Goal: Task Accomplishment & Management: Use online tool/utility

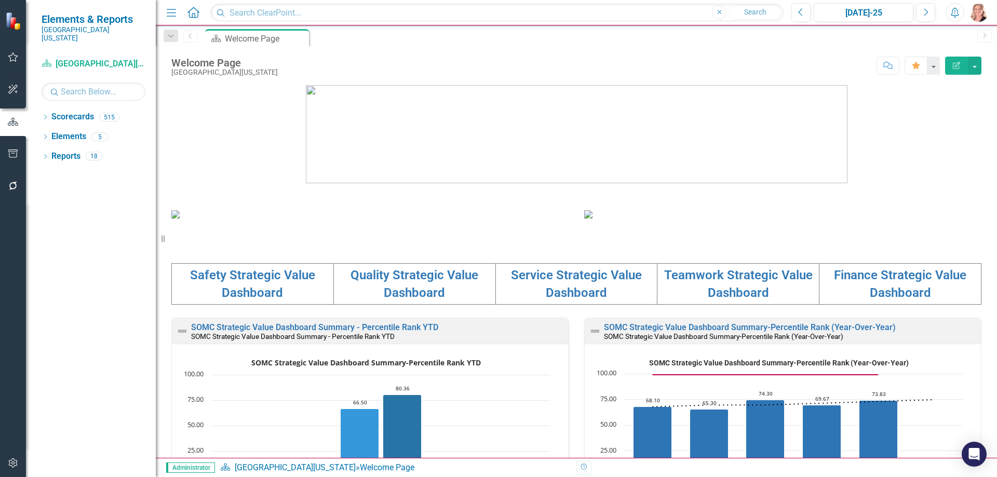
click at [9, 157] on icon "button" at bounding box center [12, 154] width 9 height 8
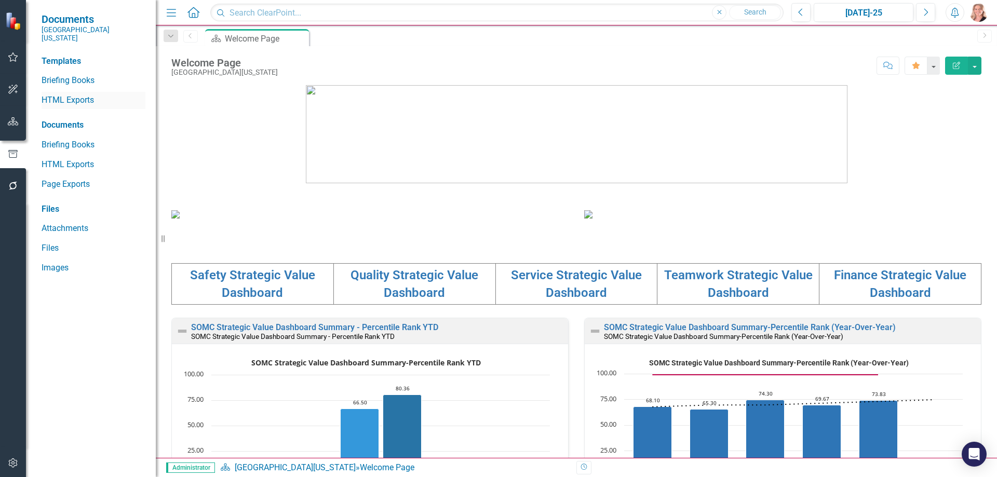
click at [82, 94] on link "HTML Exports" at bounding box center [94, 100] width 104 height 12
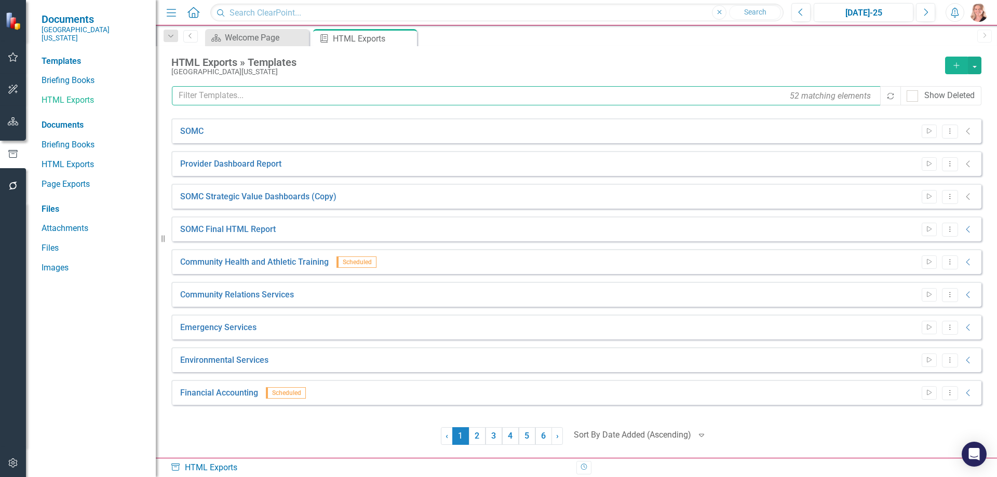
click at [221, 101] on input "text" at bounding box center [527, 95] width 710 height 19
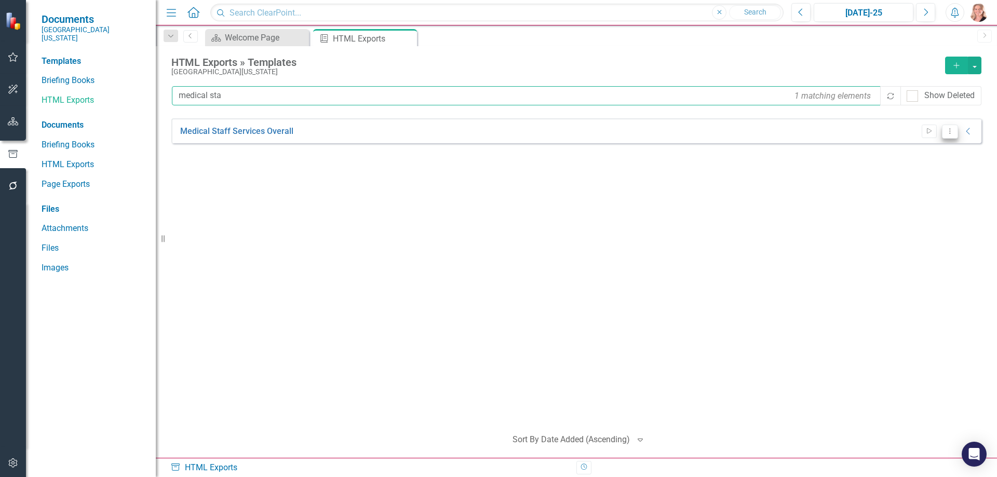
type input "medical sta"
click at [954, 136] on button "Dropdown Menu" at bounding box center [950, 132] width 16 height 14
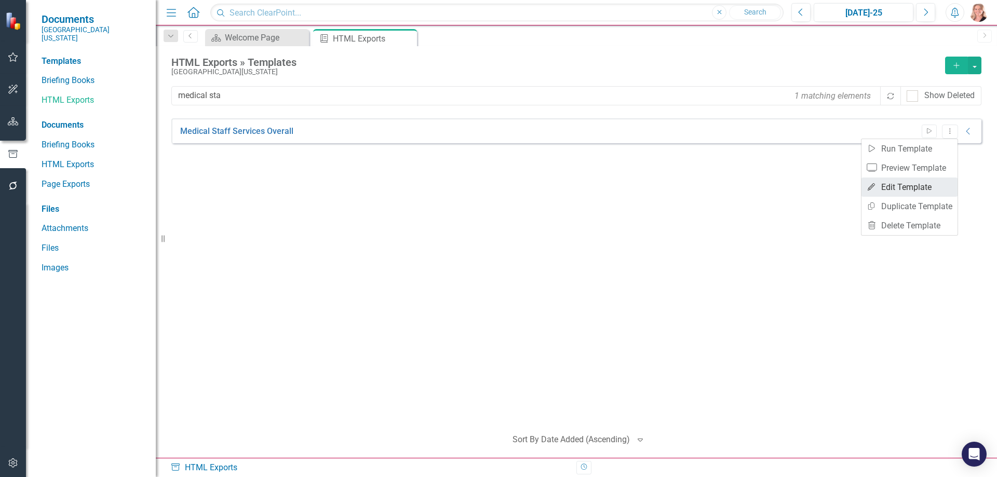
click at [919, 187] on link "Edit Edit Template" at bounding box center [909, 187] width 96 height 19
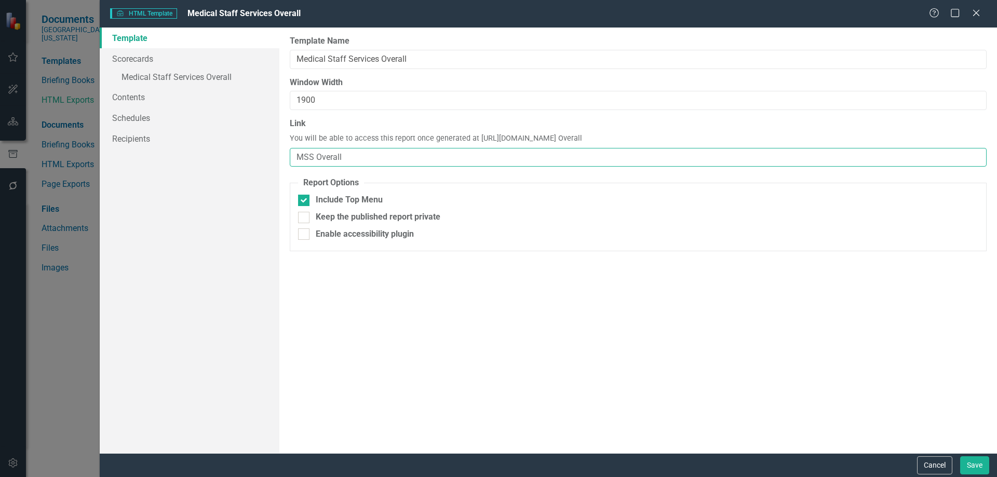
click at [345, 157] on input "MSS Overall" at bounding box center [638, 157] width 697 height 19
type input "MSS Overall-FY25"
click at [194, 78] on link "» Medical Staff Services Overall" at bounding box center [190, 78] width 180 height 18
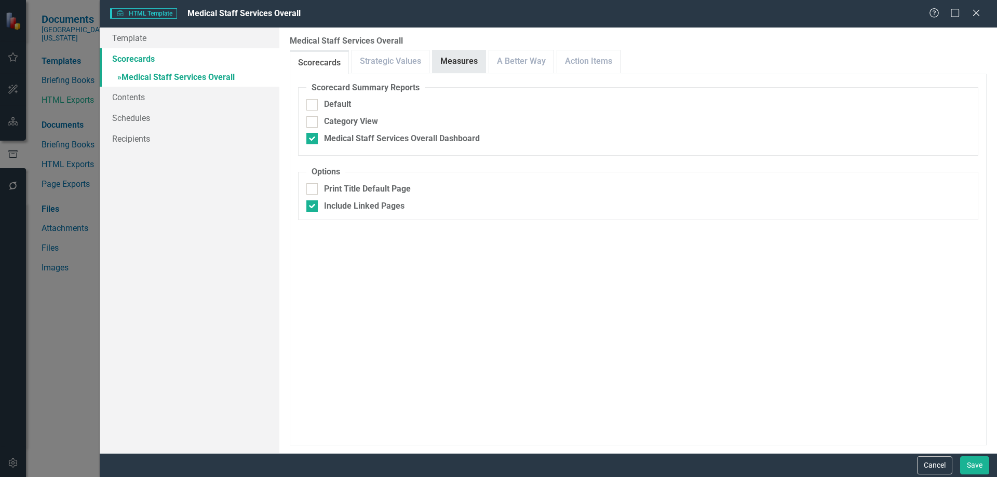
click at [440, 52] on link "Measures" at bounding box center [458, 61] width 53 height 22
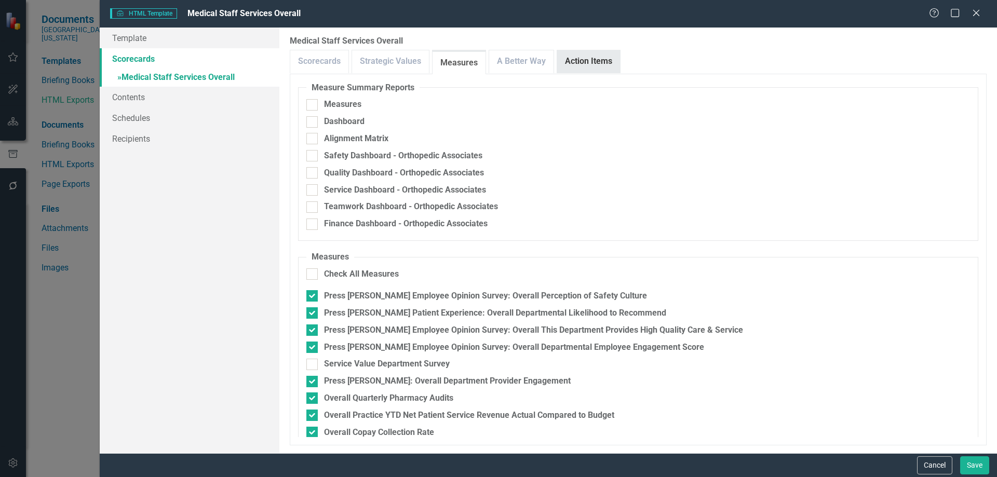
click at [572, 62] on link "Action Items" at bounding box center [588, 61] width 63 height 22
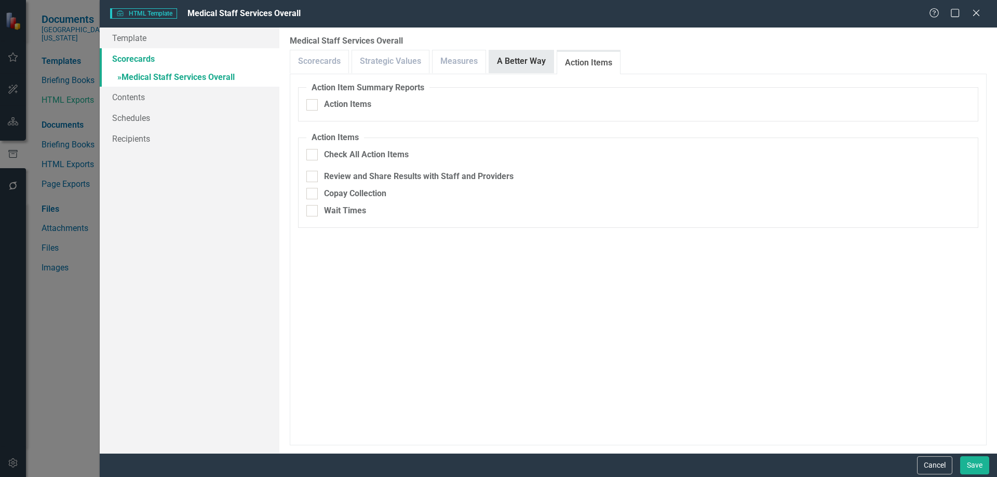
click at [532, 63] on link "A Better Way" at bounding box center [521, 61] width 64 height 22
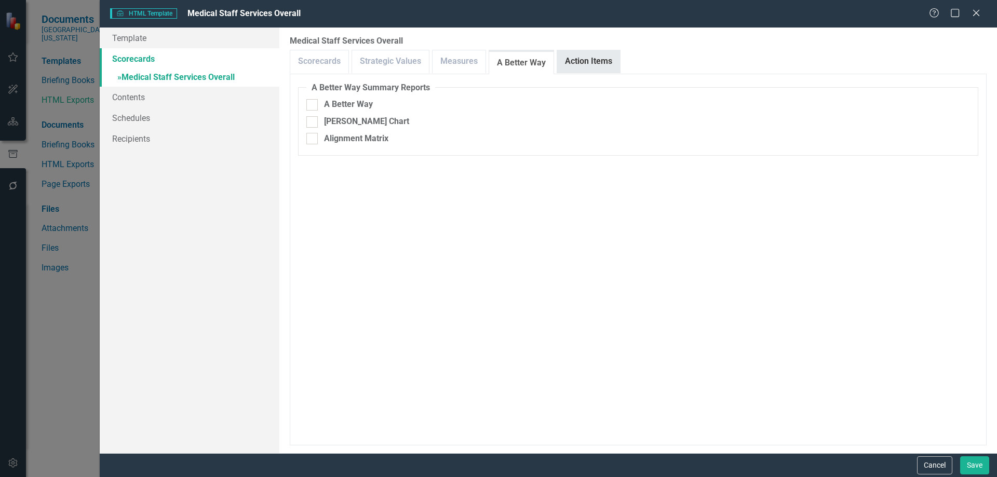
click at [604, 66] on link "Action Items" at bounding box center [588, 61] width 63 height 22
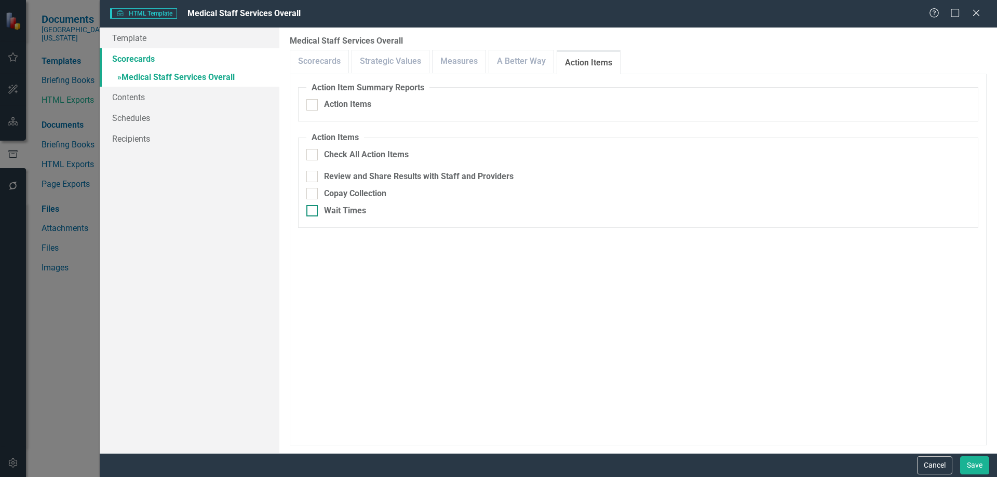
click at [316, 212] on div at bounding box center [311, 210] width 11 height 11
click at [313, 212] on input "Wait Times" at bounding box center [309, 208] width 7 height 7
checkbox input "true"
click at [314, 191] on div at bounding box center [311, 193] width 11 height 11
click at [313, 191] on input "Copay Collection" at bounding box center [309, 191] width 7 height 7
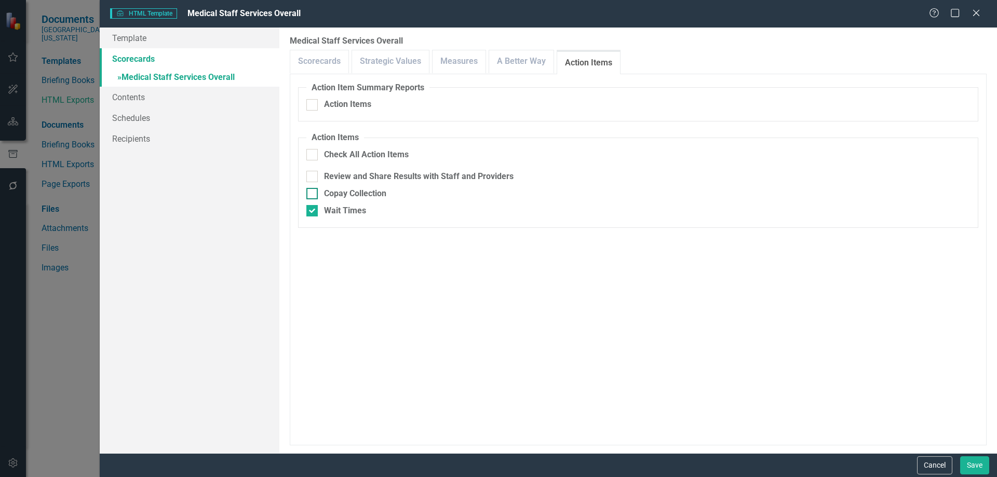
checkbox input "true"
click at [314, 175] on div at bounding box center [311, 176] width 11 height 11
click at [313, 175] on input "Review and Share Results with Staff and Providers" at bounding box center [309, 174] width 7 height 7
checkbox input "true"
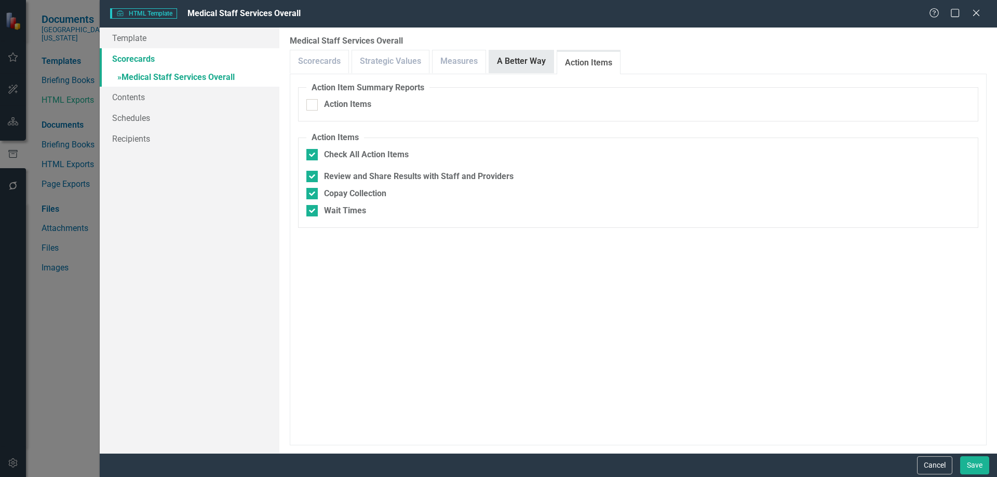
click at [520, 65] on link "A Better Way" at bounding box center [521, 61] width 64 height 22
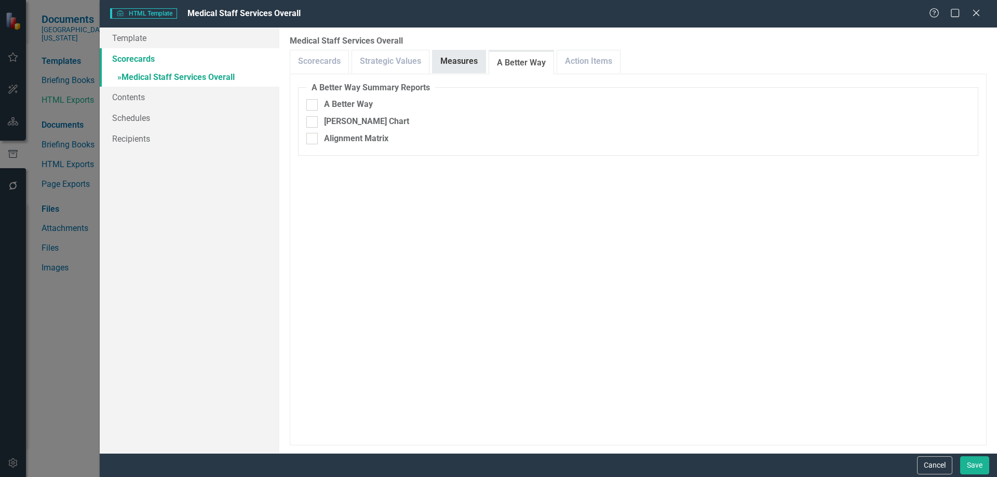
click at [446, 59] on link "Measures" at bounding box center [458, 61] width 53 height 22
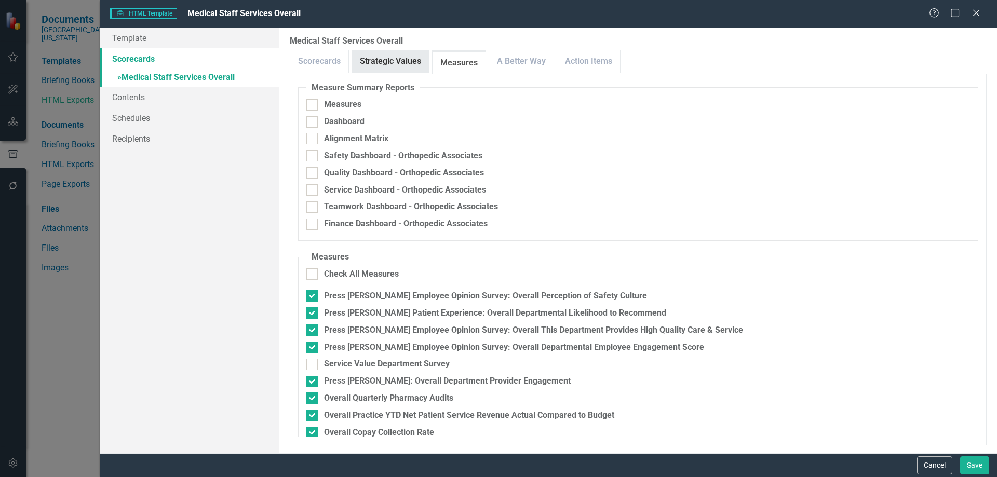
click at [387, 65] on link "Strategic Values" at bounding box center [390, 61] width 77 height 22
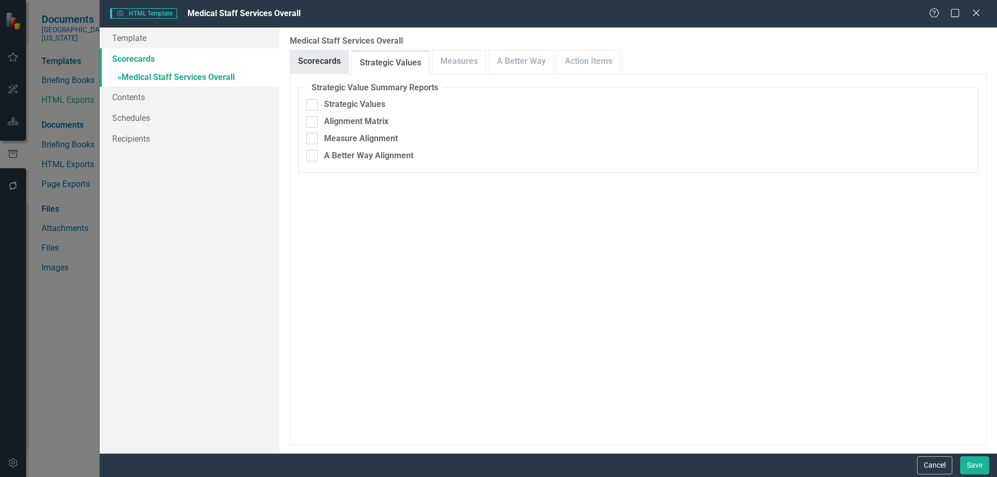
click at [324, 58] on link "Scorecards" at bounding box center [319, 61] width 58 height 22
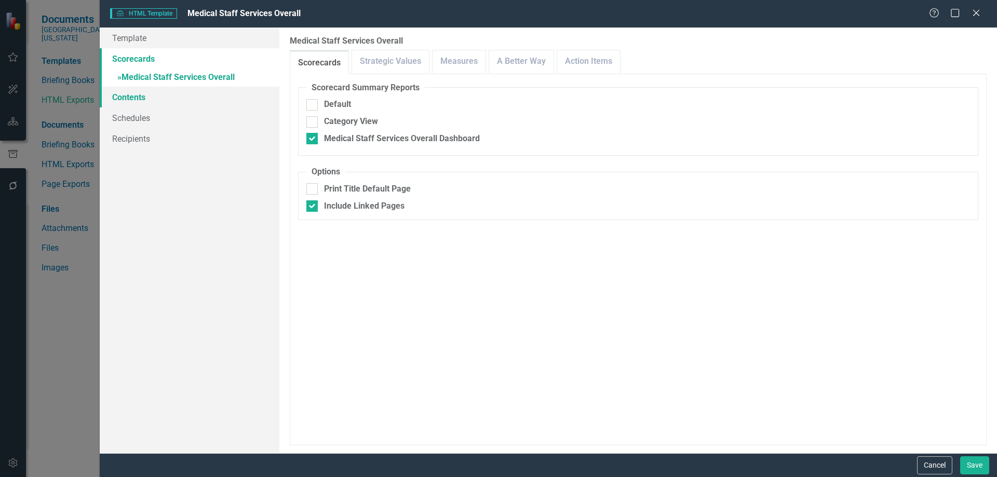
click at [160, 98] on link "Contents" at bounding box center [190, 97] width 180 height 21
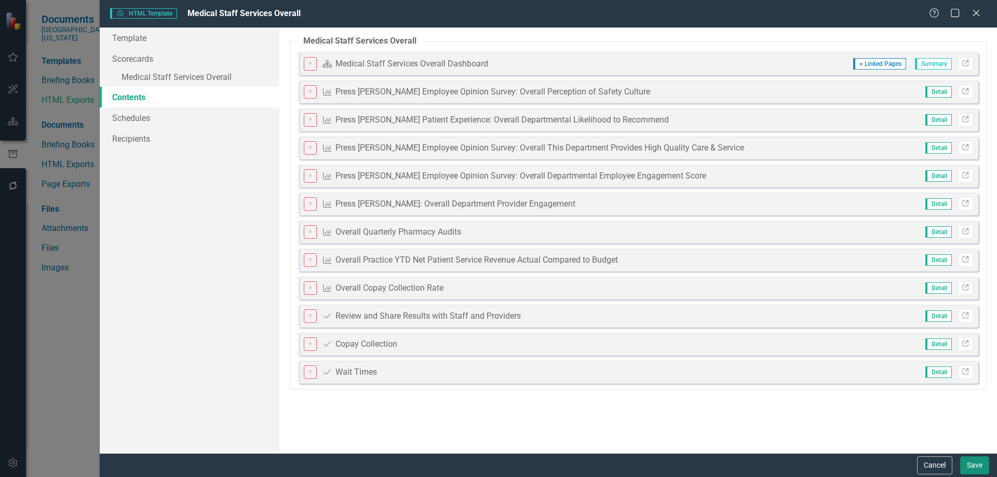
click at [969, 467] on button "Save" at bounding box center [974, 465] width 29 height 18
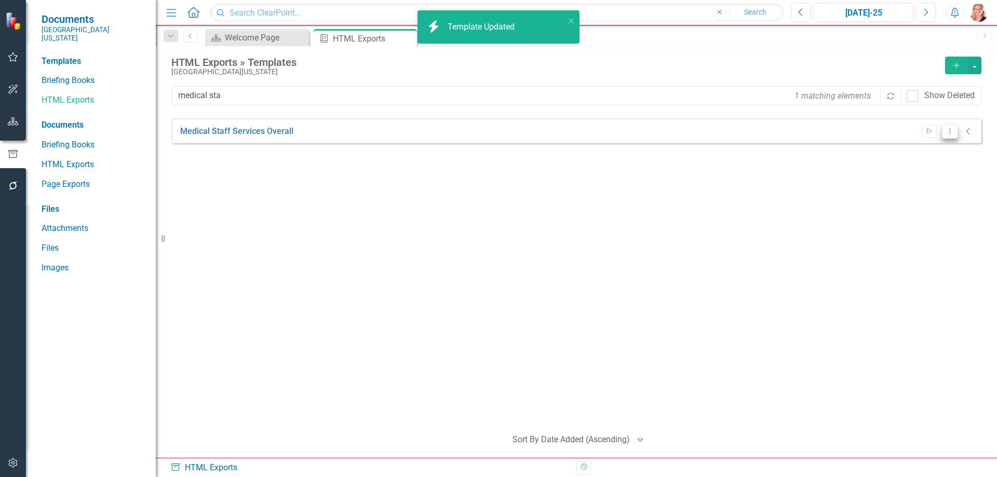
click at [946, 128] on icon "Dropdown Menu" at bounding box center [949, 131] width 9 height 7
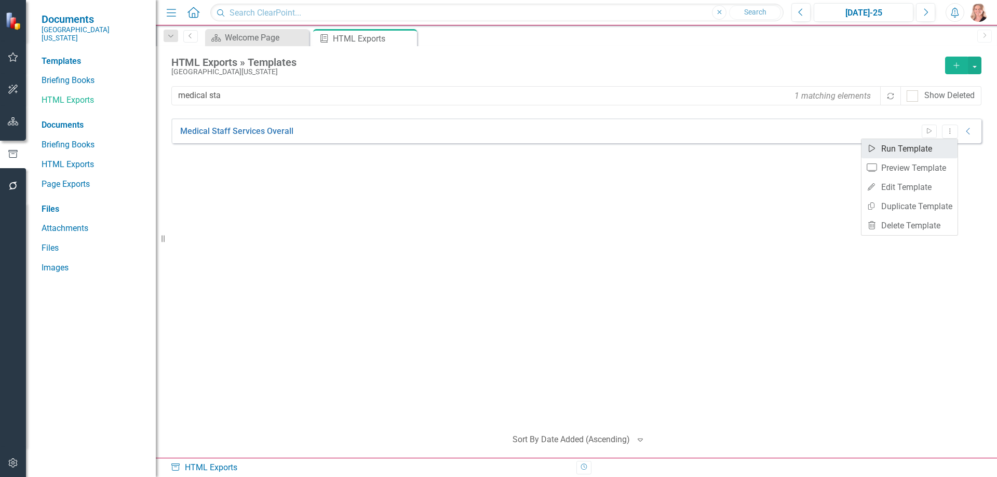
click at [925, 153] on link "Start Run Template" at bounding box center [909, 148] width 96 height 19
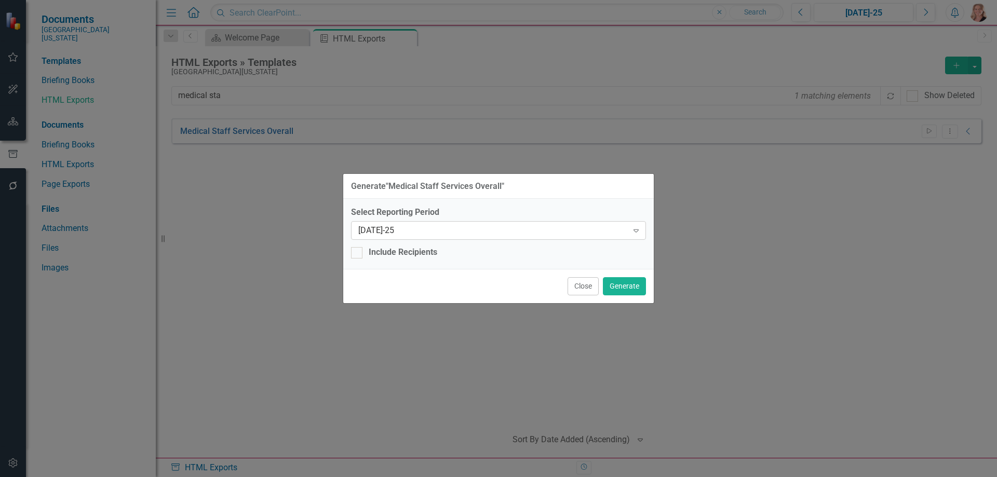
click at [637, 228] on icon "Expand" at bounding box center [636, 230] width 10 height 8
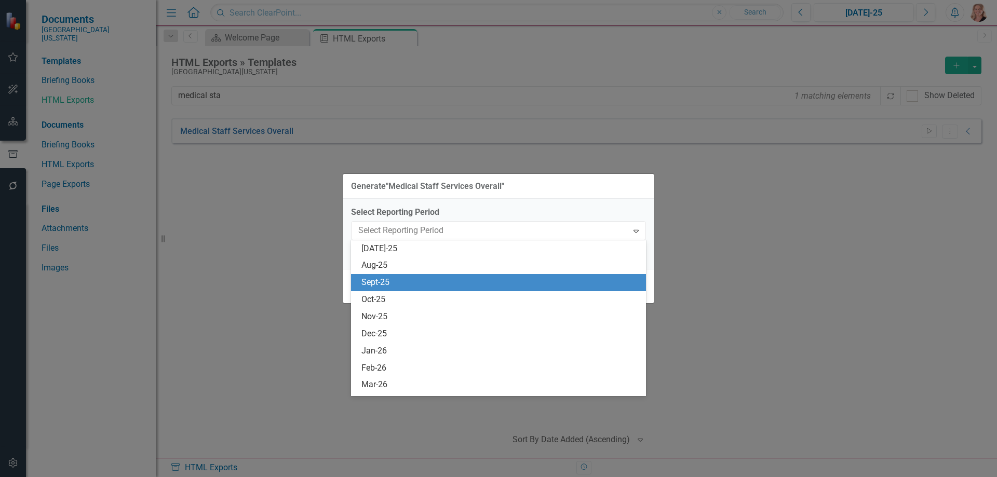
scroll to position [750, 0]
click at [483, 287] on div "Jun-25" at bounding box center [500, 284] width 278 height 12
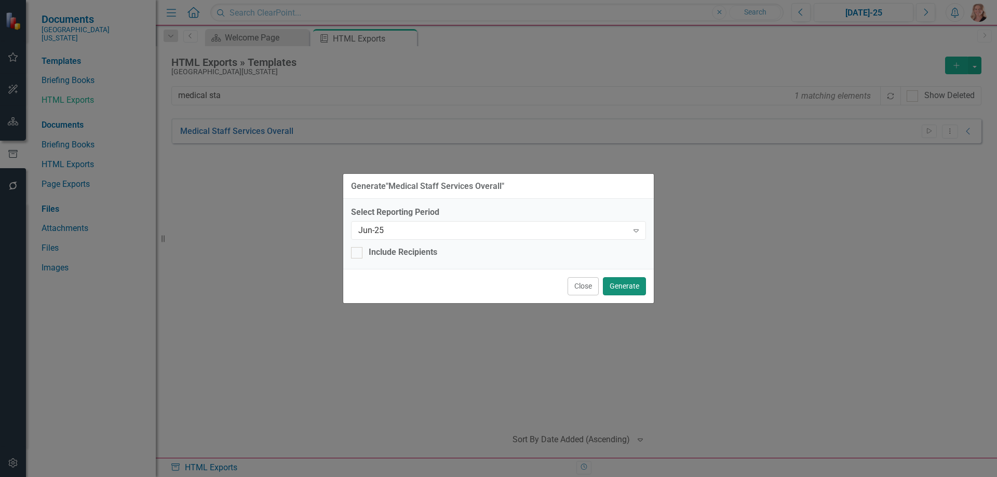
click at [620, 286] on button "Generate" at bounding box center [624, 286] width 43 height 18
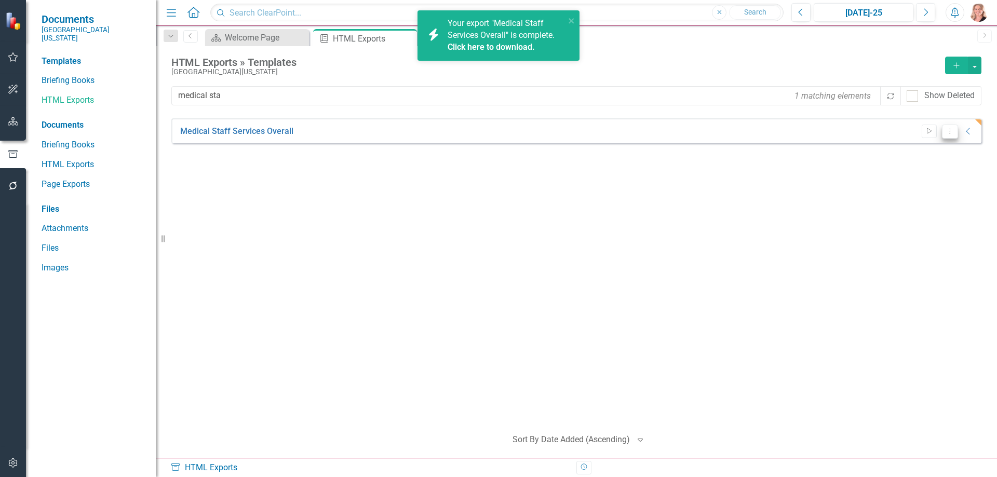
click at [953, 129] on icon "Dropdown Menu" at bounding box center [949, 131] width 9 height 7
click at [910, 188] on link "Edit Edit Template" at bounding box center [909, 187] width 96 height 19
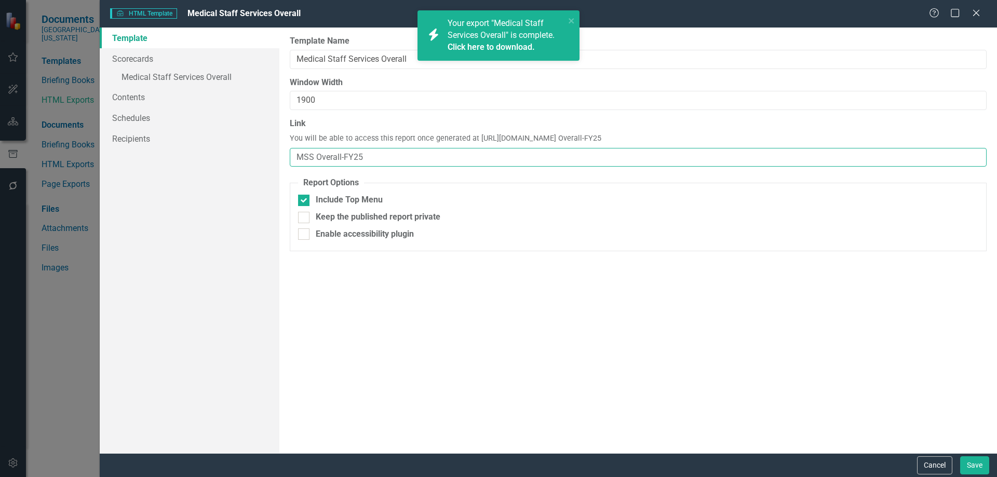
click at [406, 158] on input "MSS Overall-FY25" at bounding box center [638, 157] width 697 height 19
type input "MSS Overall"
click at [147, 116] on link "Schedules" at bounding box center [190, 117] width 180 height 21
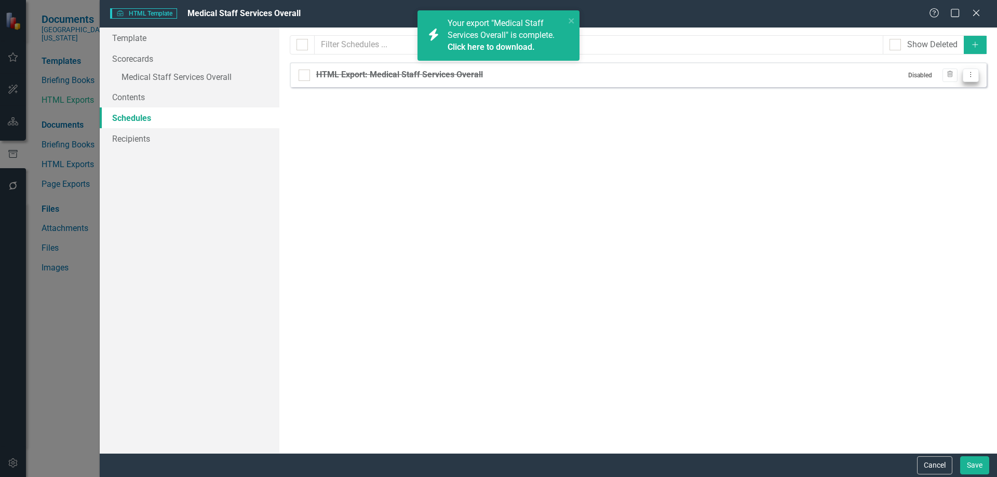
click at [967, 75] on icon "Dropdown Menu" at bounding box center [970, 74] width 9 height 7
click at [952, 91] on link "Edit Edit Schedule" at bounding box center [931, 92] width 96 height 19
select select "pm"
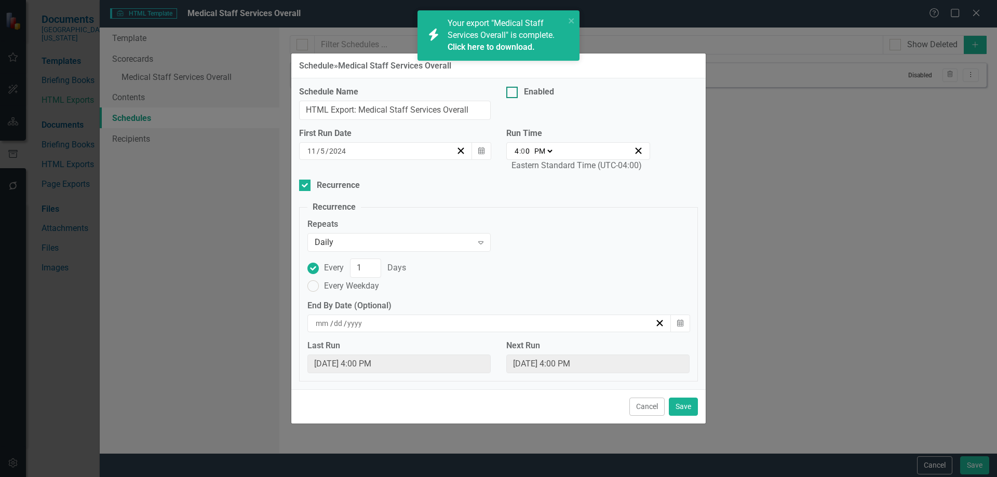
click at [511, 94] on div at bounding box center [511, 92] width 11 height 11
click at [511, 93] on input "Enabled" at bounding box center [509, 90] width 7 height 7
checkbox input "true"
click at [486, 150] on button "Calendar" at bounding box center [481, 151] width 20 height 18
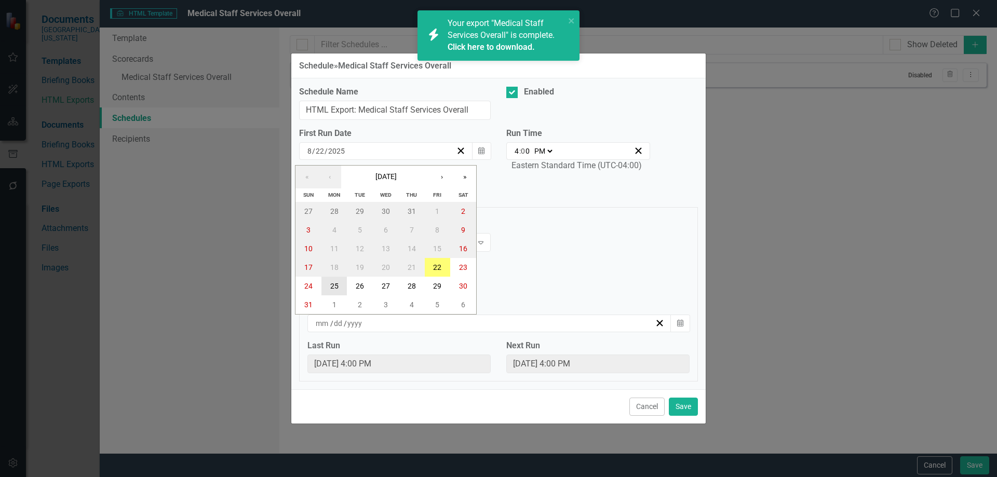
click at [330, 290] on abbr "25" at bounding box center [334, 286] width 8 height 8
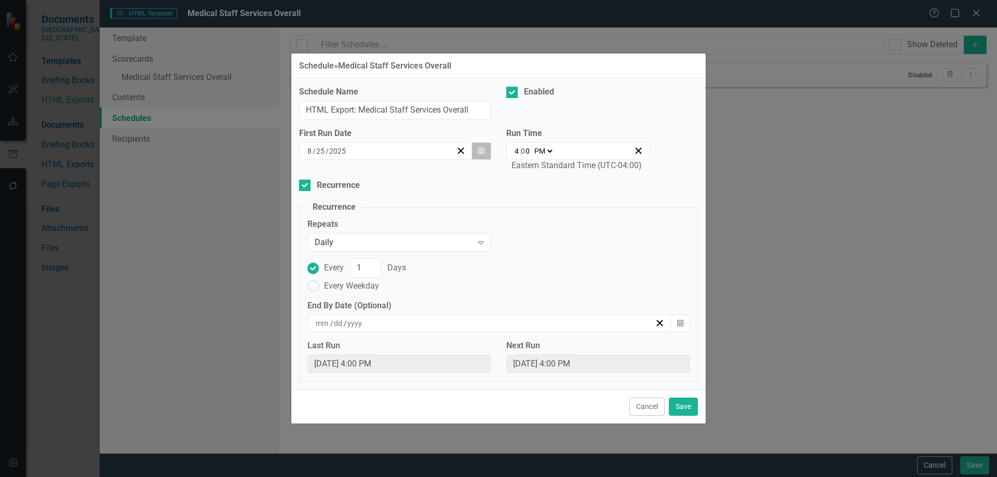
click at [482, 152] on icon "Calendar" at bounding box center [481, 150] width 6 height 7
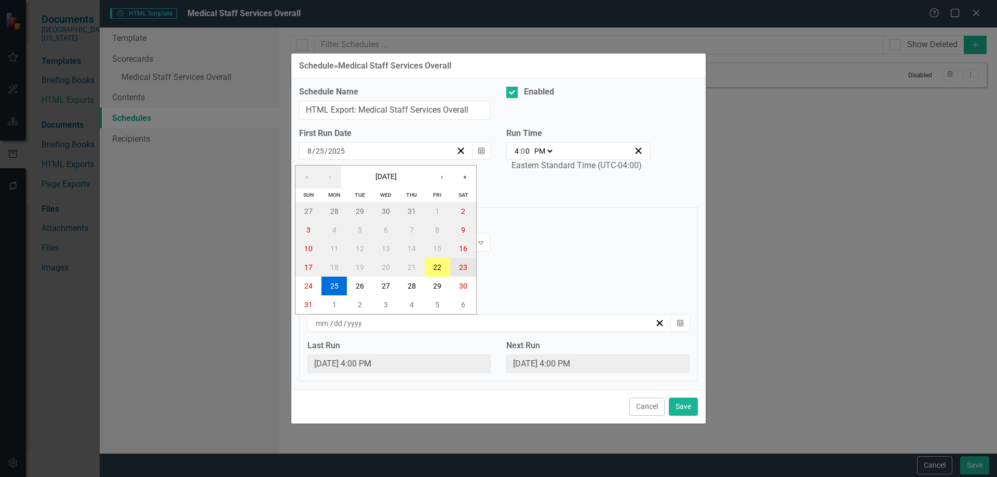
click at [459, 265] on abbr "23" at bounding box center [463, 267] width 8 height 8
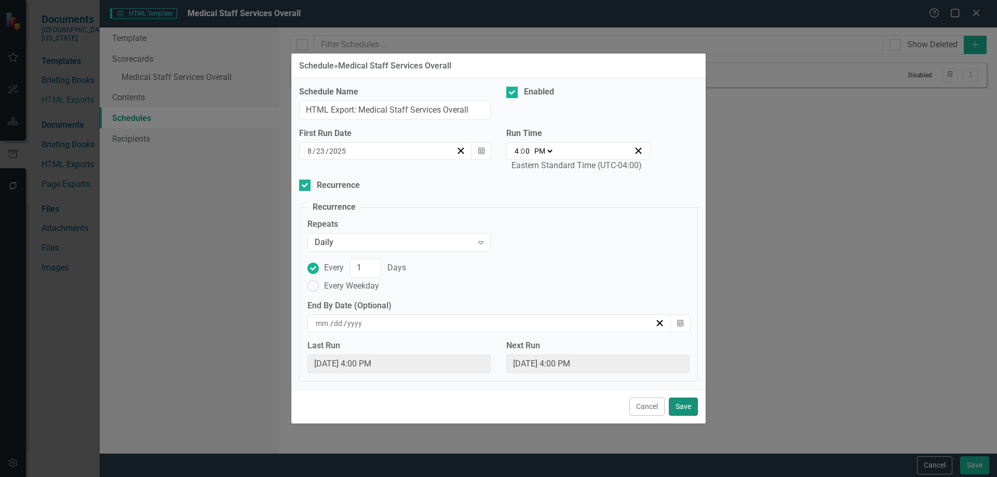
click at [686, 408] on button "Save" at bounding box center [683, 407] width 29 height 18
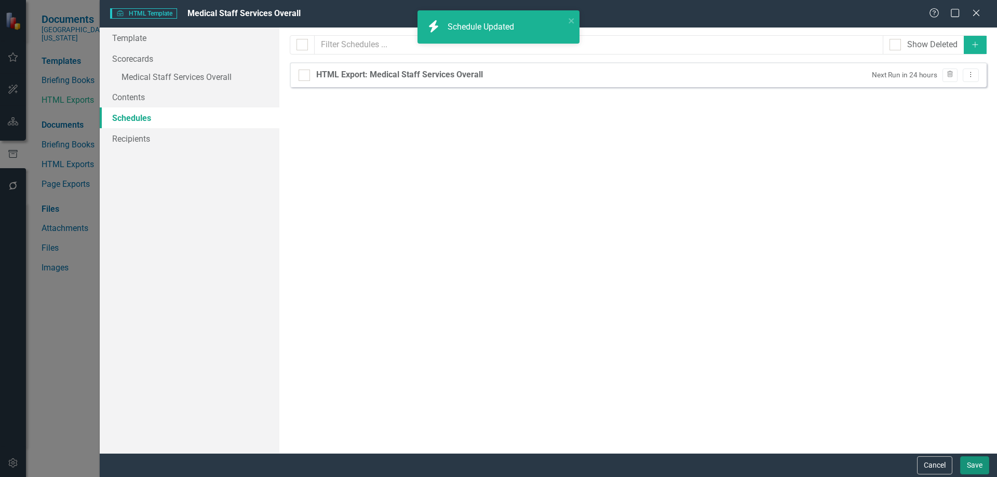
click at [967, 459] on button "Save" at bounding box center [974, 465] width 29 height 18
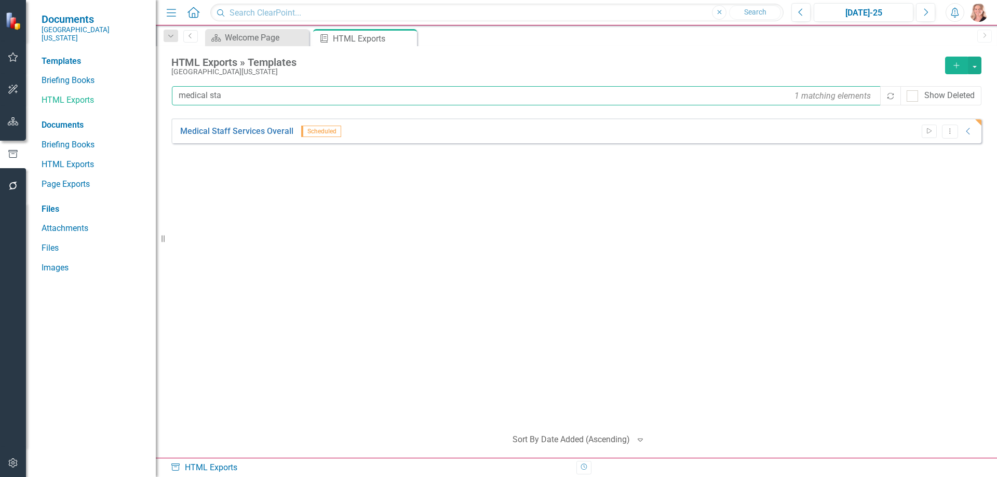
click at [237, 97] on input "medical sta" at bounding box center [527, 95] width 710 height 19
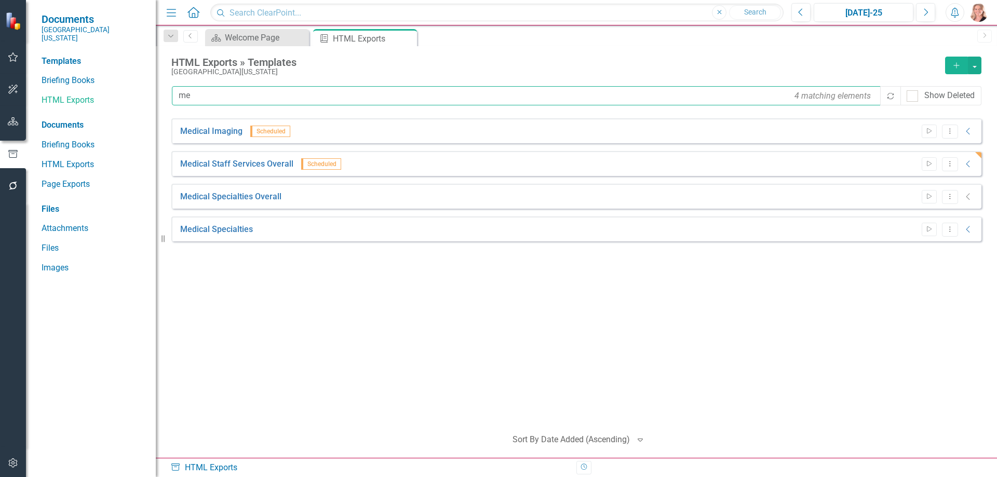
type input "m"
type input "primar"
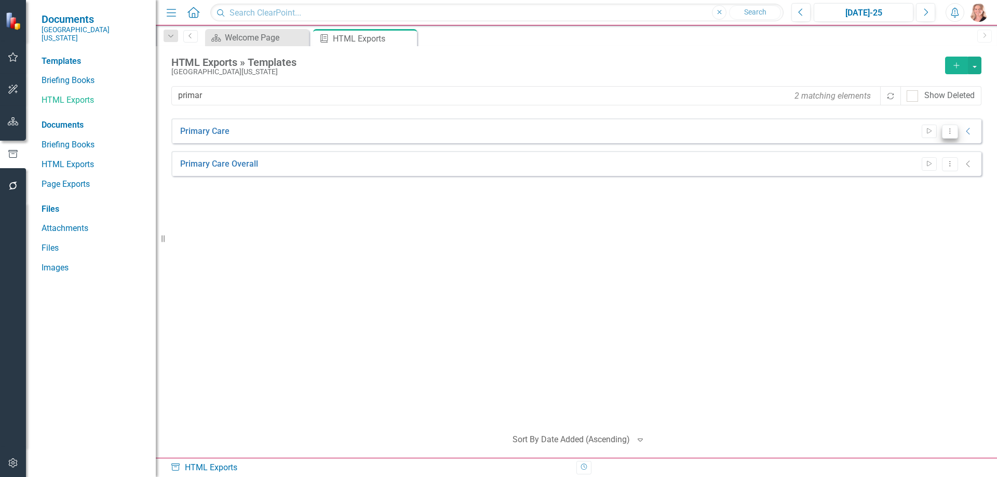
click at [949, 129] on icon "Dropdown Menu" at bounding box center [949, 131] width 9 height 7
click at [895, 186] on link "Edit Edit Template" at bounding box center [909, 187] width 96 height 19
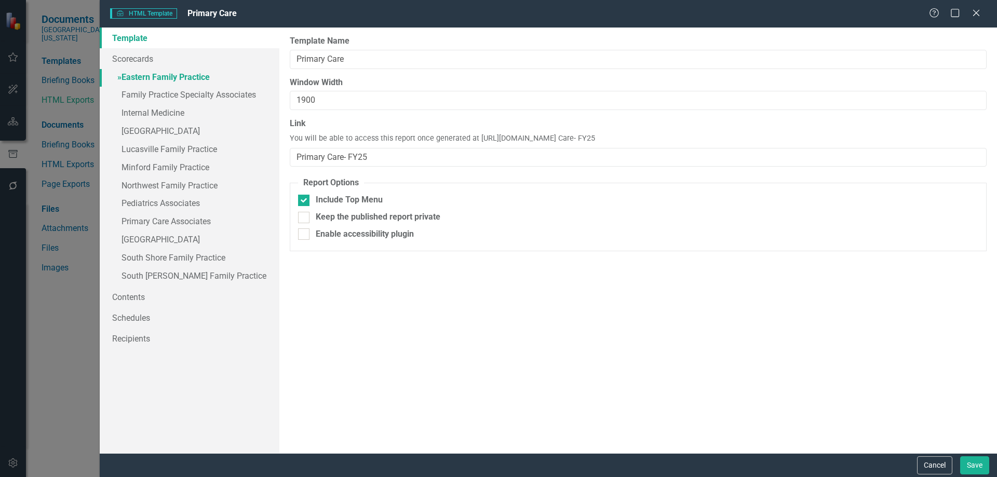
click at [161, 73] on link "» Eastern Family Practice" at bounding box center [190, 78] width 180 height 18
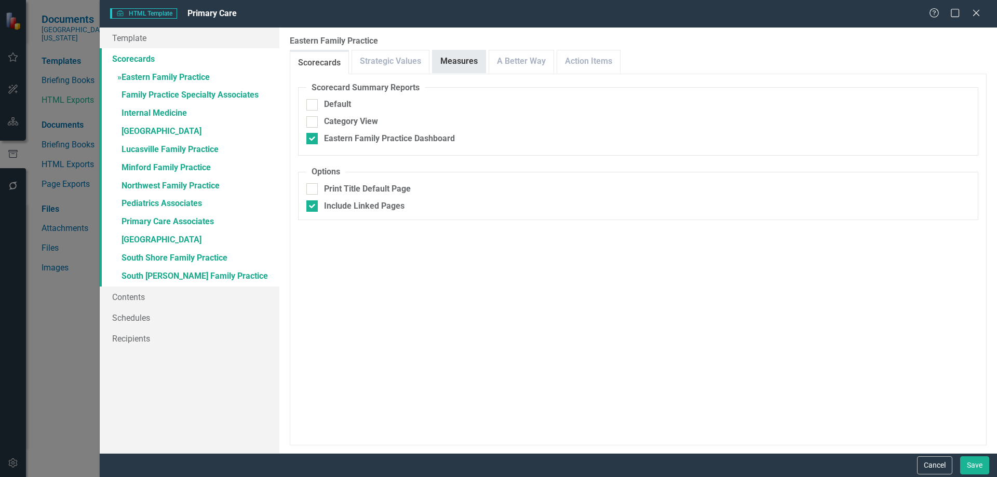
click at [455, 63] on link "Measures" at bounding box center [458, 61] width 53 height 22
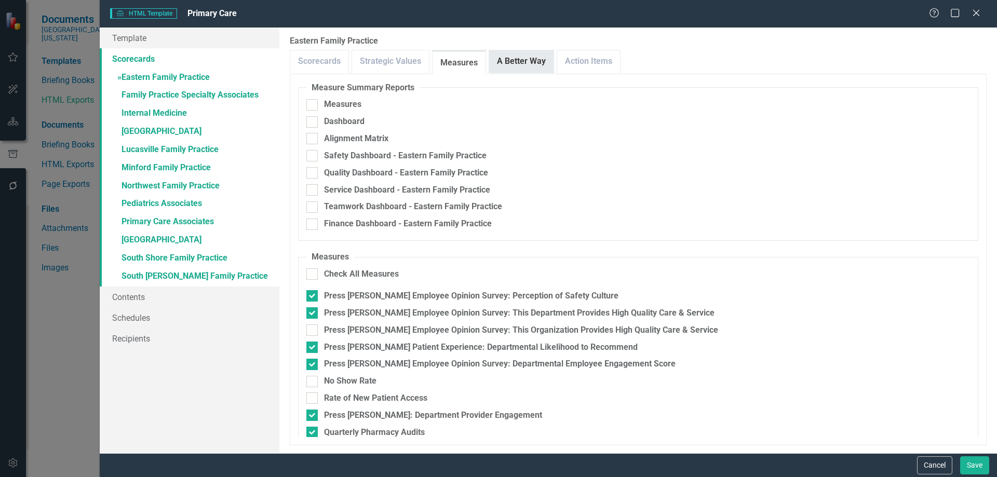
click at [519, 58] on link "A Better Way" at bounding box center [521, 61] width 64 height 22
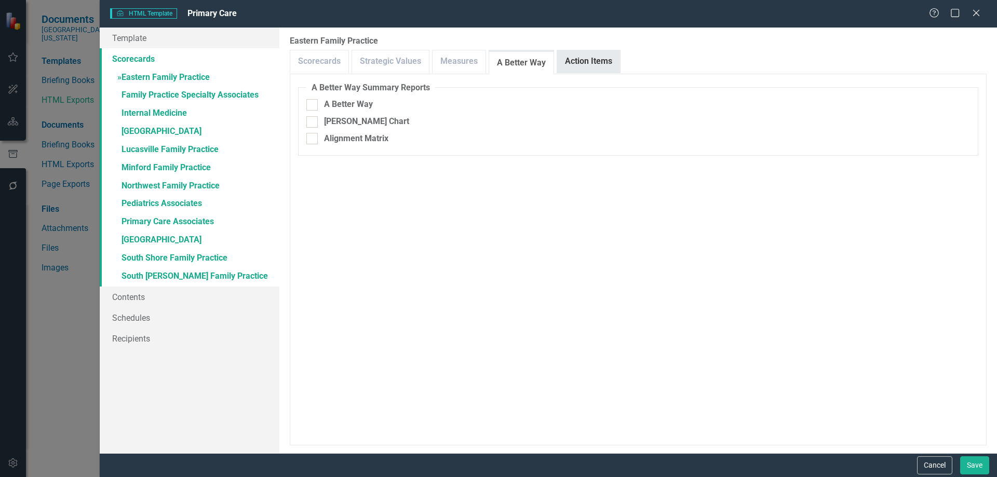
click at [580, 65] on link "Action Items" at bounding box center [588, 61] width 63 height 22
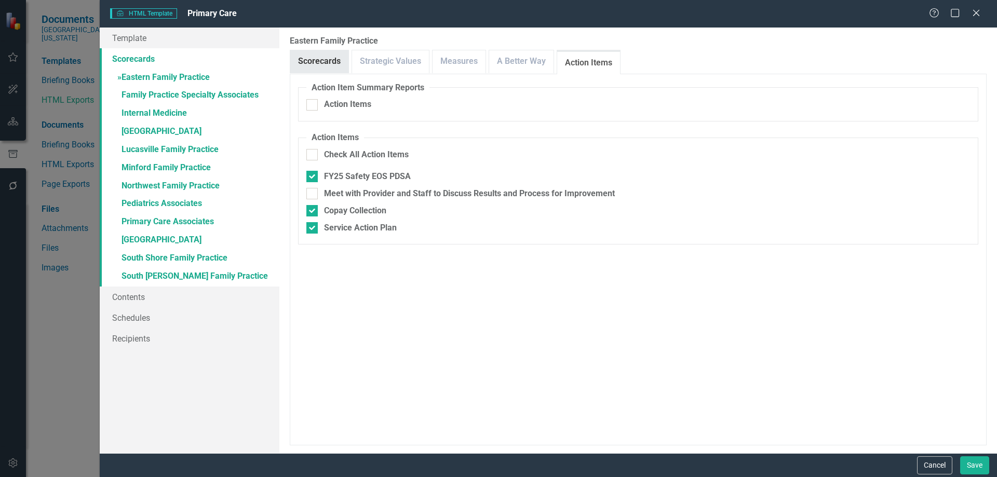
click at [330, 58] on link "Scorecards" at bounding box center [319, 61] width 58 height 22
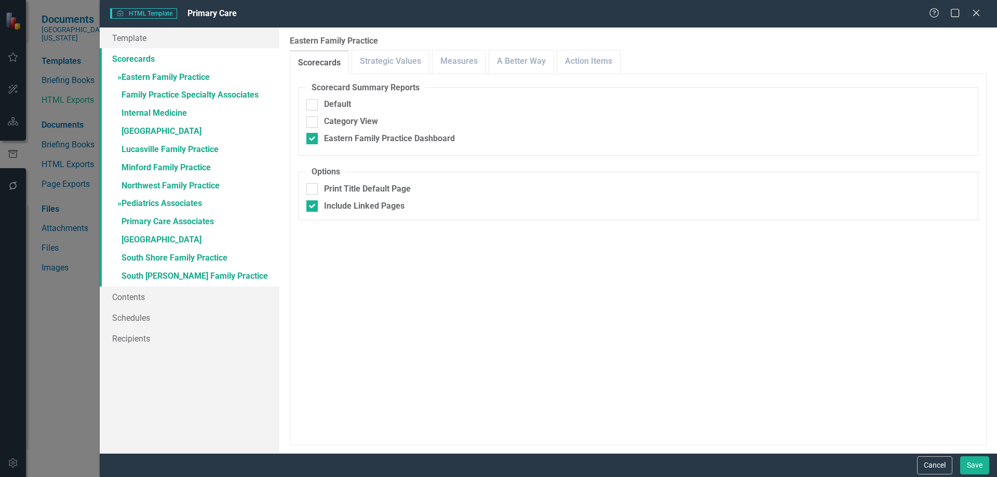
click at [129, 195] on link "» Pediatrics Associates" at bounding box center [190, 204] width 180 height 18
click at [571, 61] on link "Action Items" at bounding box center [588, 61] width 63 height 22
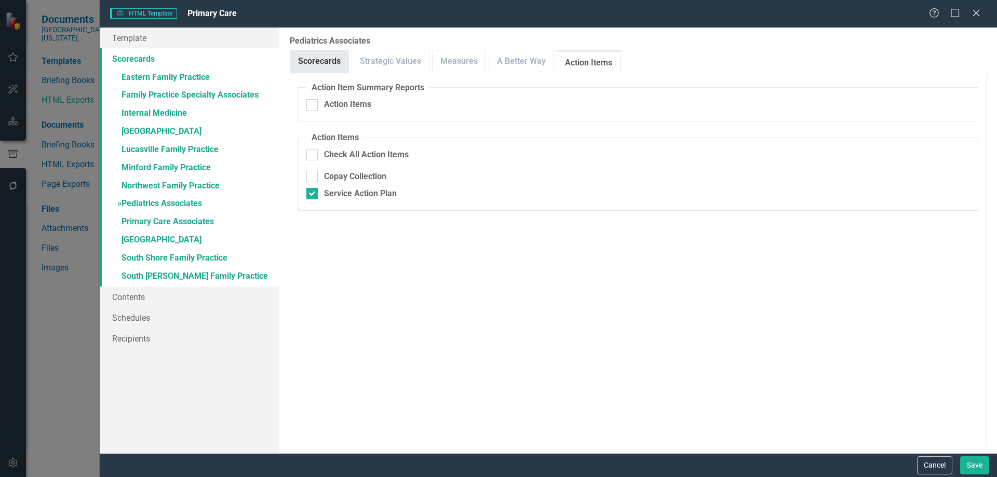
click at [322, 55] on link "Scorecards" at bounding box center [319, 61] width 58 height 22
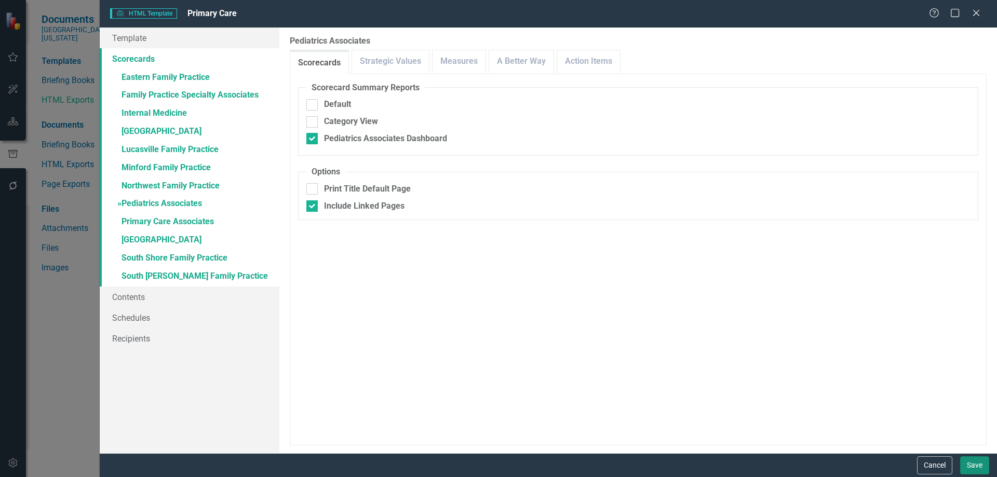
click at [977, 467] on button "Save" at bounding box center [974, 465] width 29 height 18
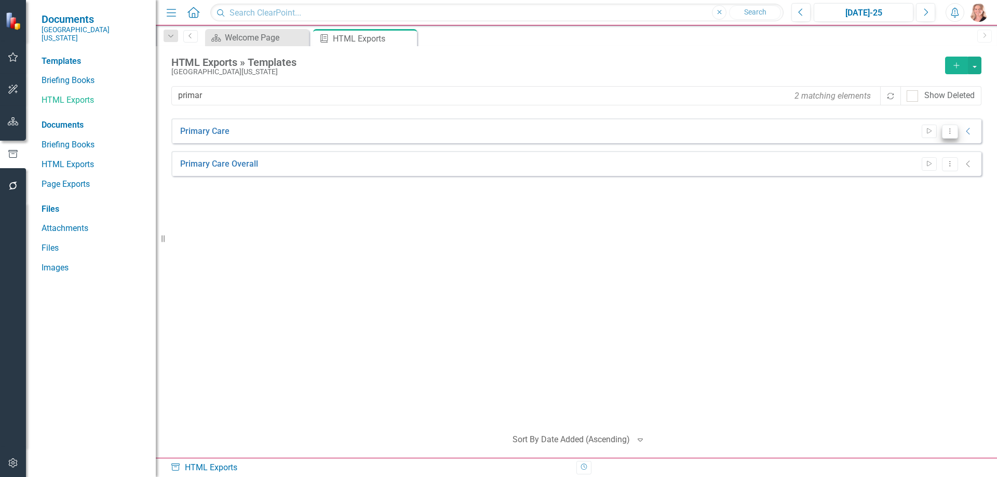
click at [948, 130] on icon "Dropdown Menu" at bounding box center [949, 131] width 9 height 7
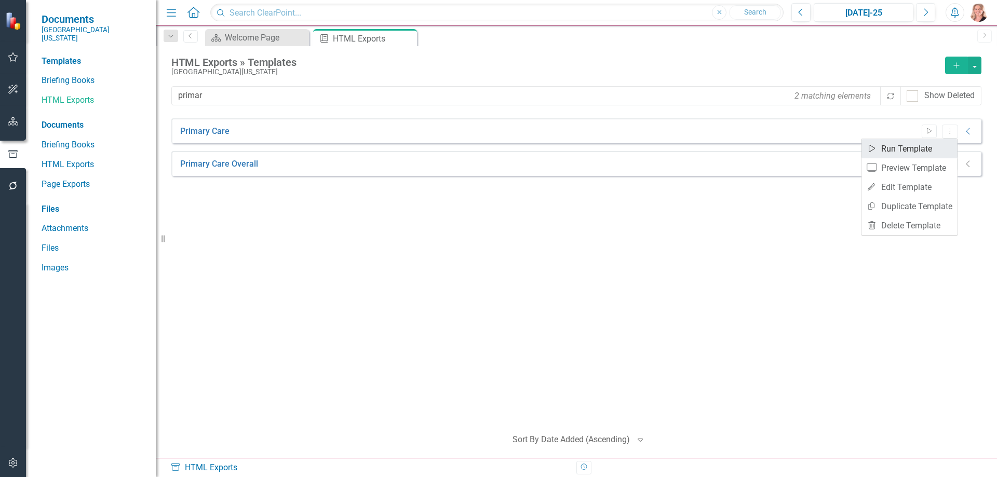
click at [897, 144] on link "Start Run Template" at bounding box center [909, 148] width 96 height 19
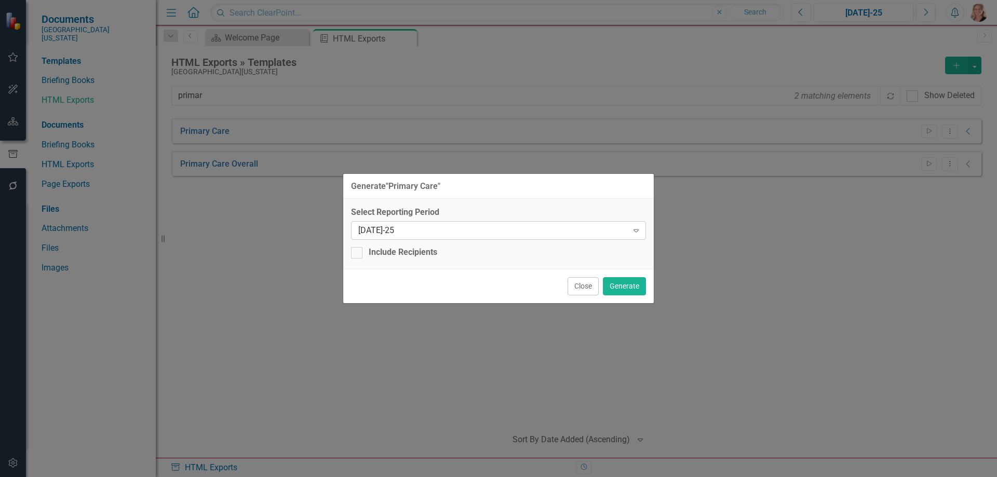
click at [638, 231] on icon at bounding box center [635, 230] width 5 height 3
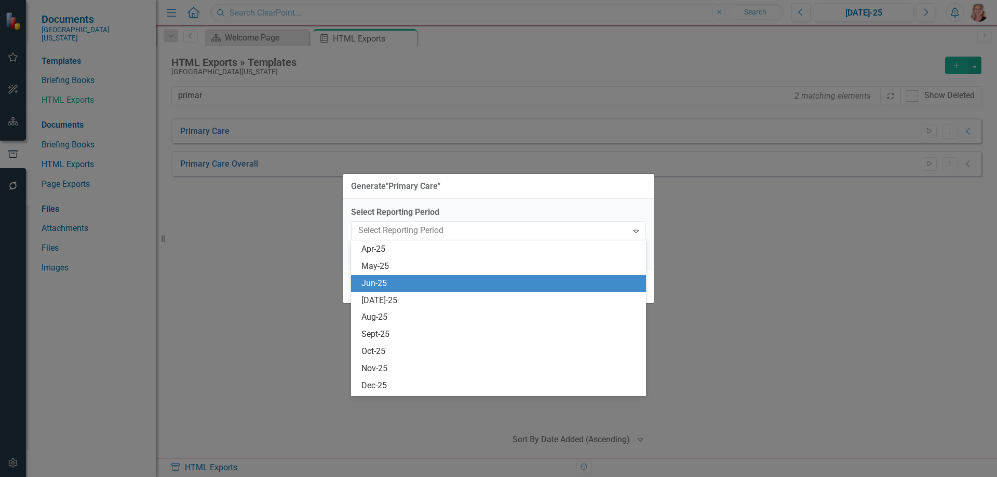
click at [397, 285] on div "Jun-25" at bounding box center [500, 284] width 278 height 12
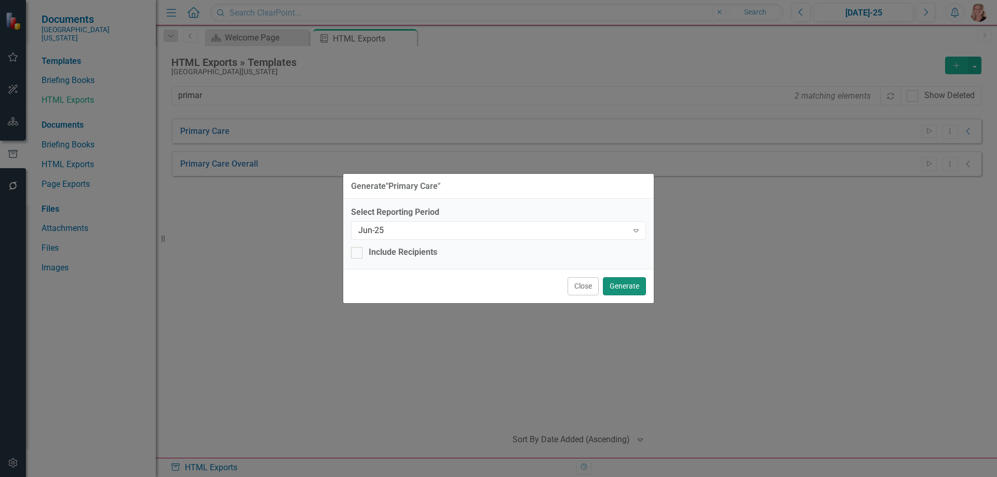
click at [620, 286] on button "Generate" at bounding box center [624, 286] width 43 height 18
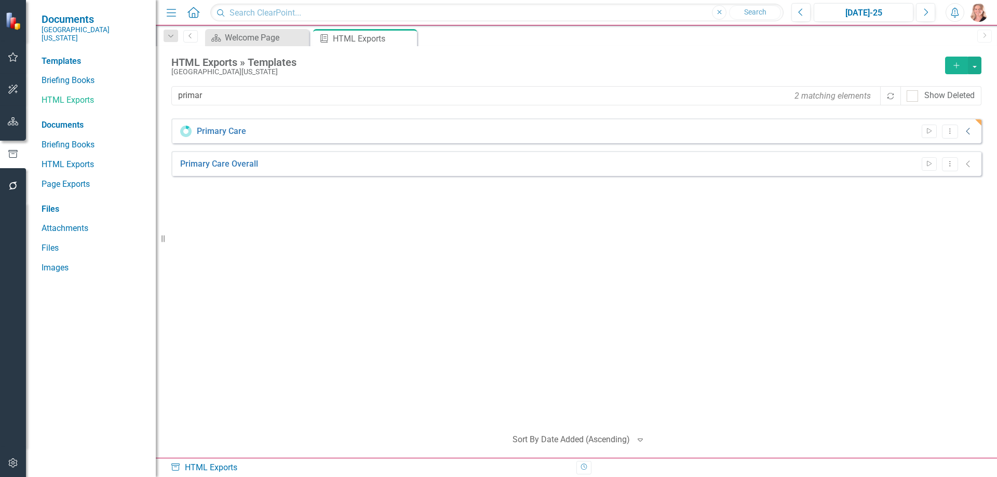
click at [971, 134] on icon "Collapse" at bounding box center [968, 131] width 10 height 8
click at [969, 134] on icon "Expanded" at bounding box center [968, 131] width 10 height 8
click at [966, 133] on icon "Collapse" at bounding box center [968, 131] width 10 height 8
